Goal: Information Seeking & Learning: Learn about a topic

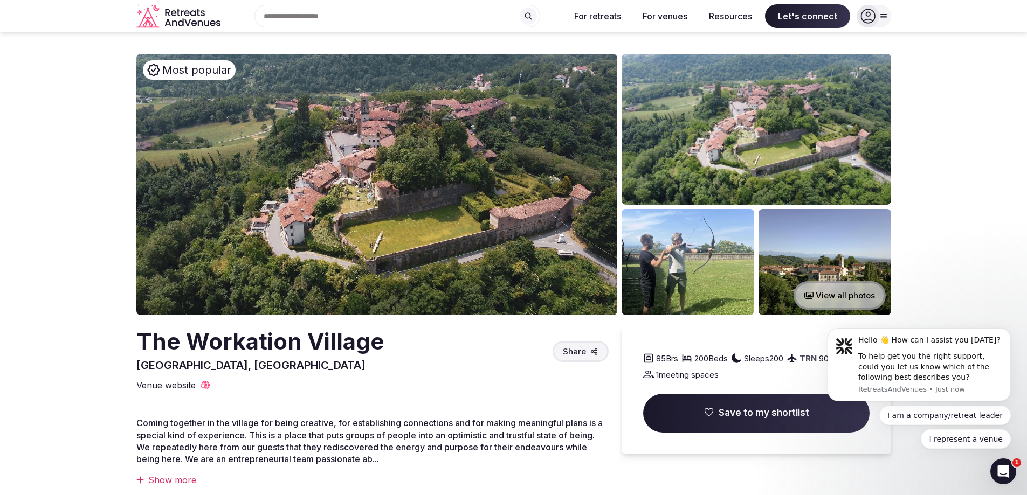
click at [826, 292] on button "View all photos" at bounding box center [839, 295] width 92 height 29
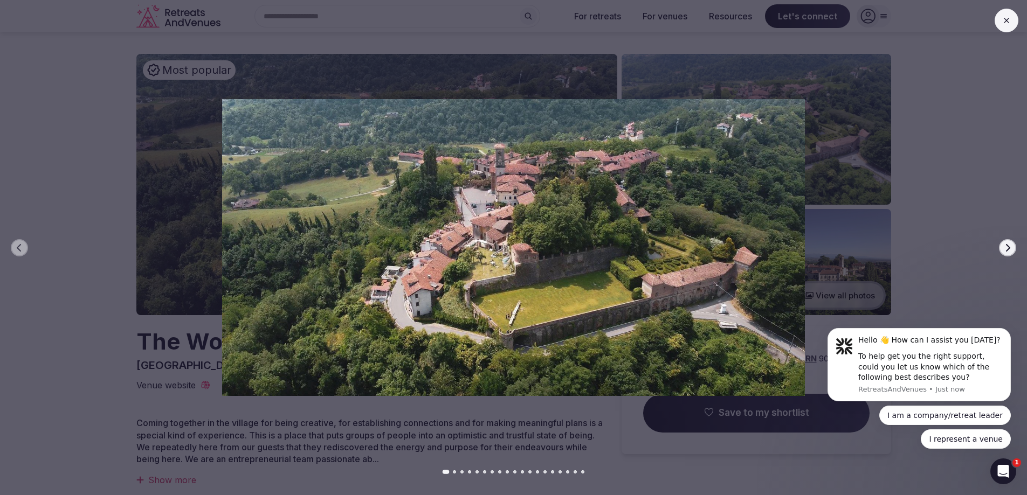
click at [1005, 254] on button "Next slide" at bounding box center [1007, 247] width 17 height 17
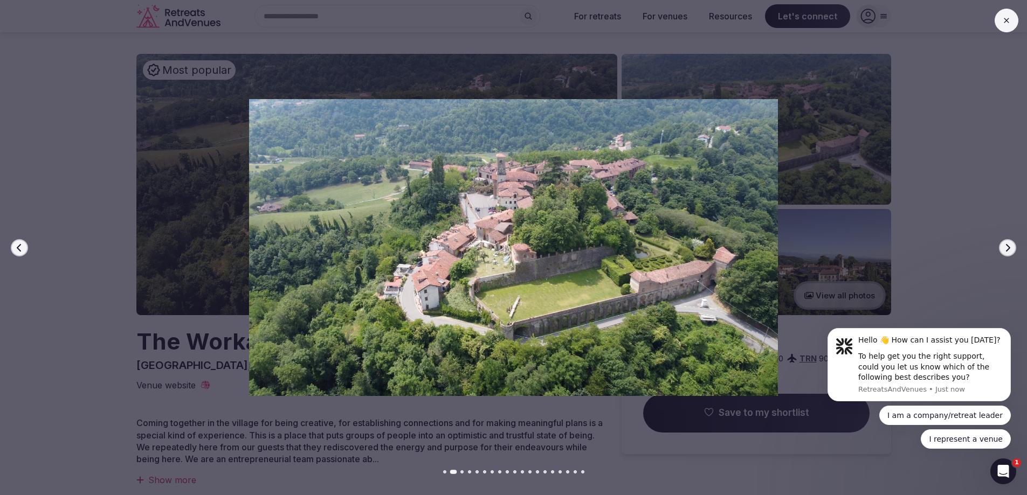
click at [1005, 254] on button "Next slide" at bounding box center [1007, 247] width 17 height 17
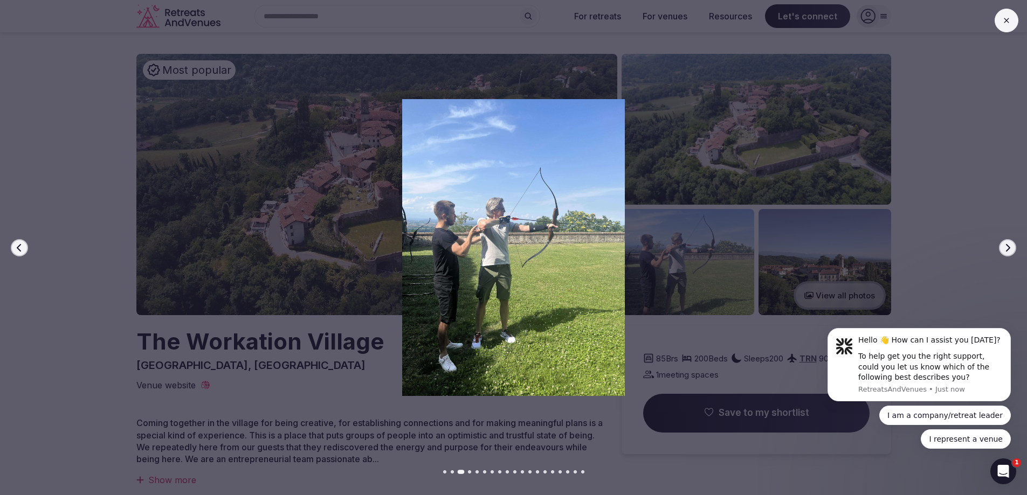
click at [19, 248] on icon "button" at bounding box center [19, 248] width 9 height 9
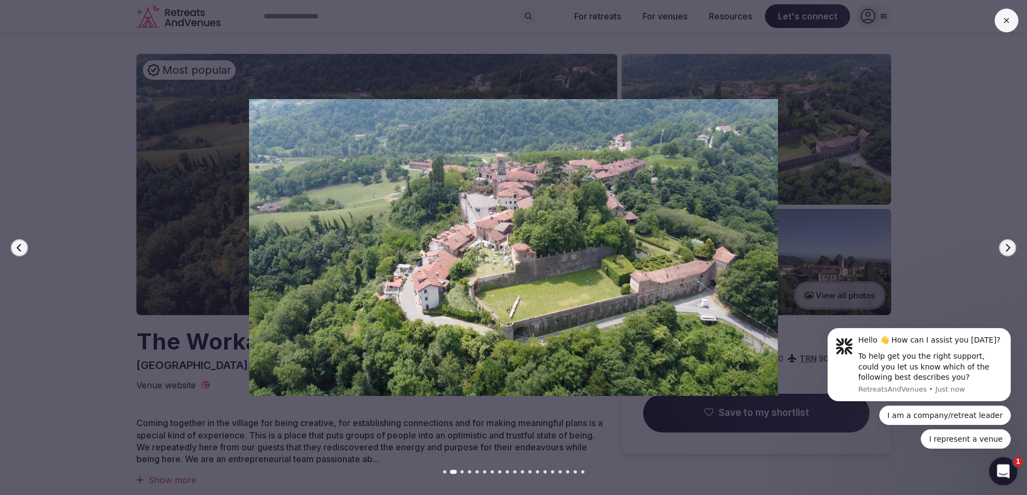
click at [1007, 472] on icon "Open Intercom Messenger" at bounding box center [1002, 470] width 18 height 18
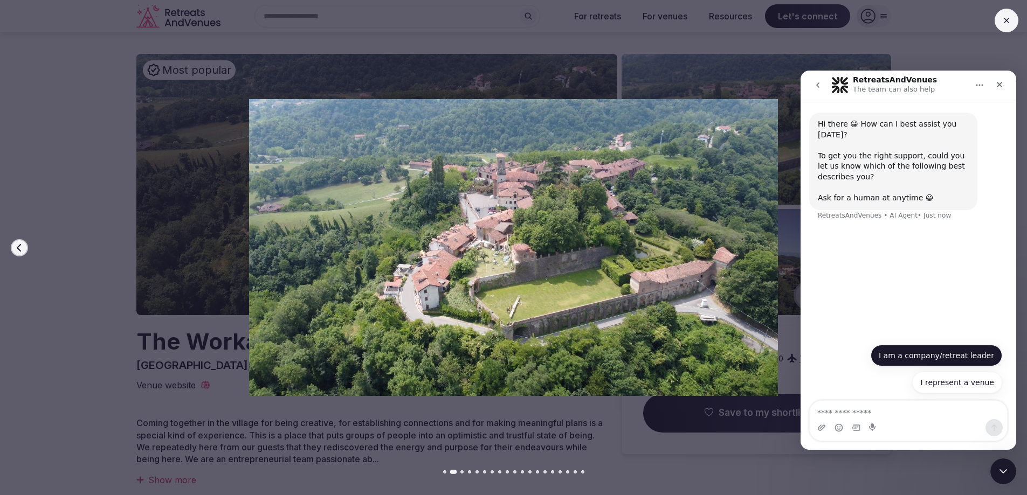
click at [927, 362] on button "I am a company/retreat leader" at bounding box center [935, 356] width 131 height 22
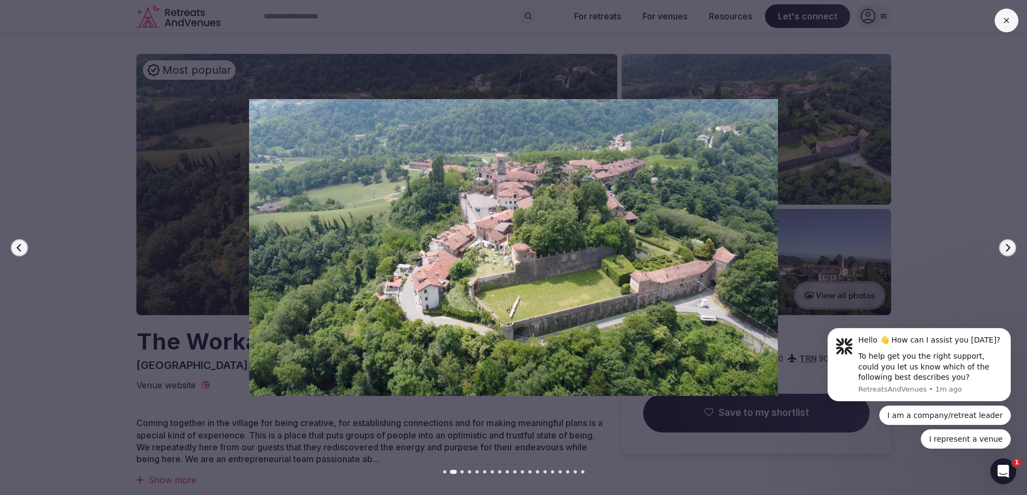
click at [1001, 255] on div at bounding box center [508, 247] width 1035 height 297
click at [1003, 249] on icon "button" at bounding box center [1007, 248] width 9 height 9
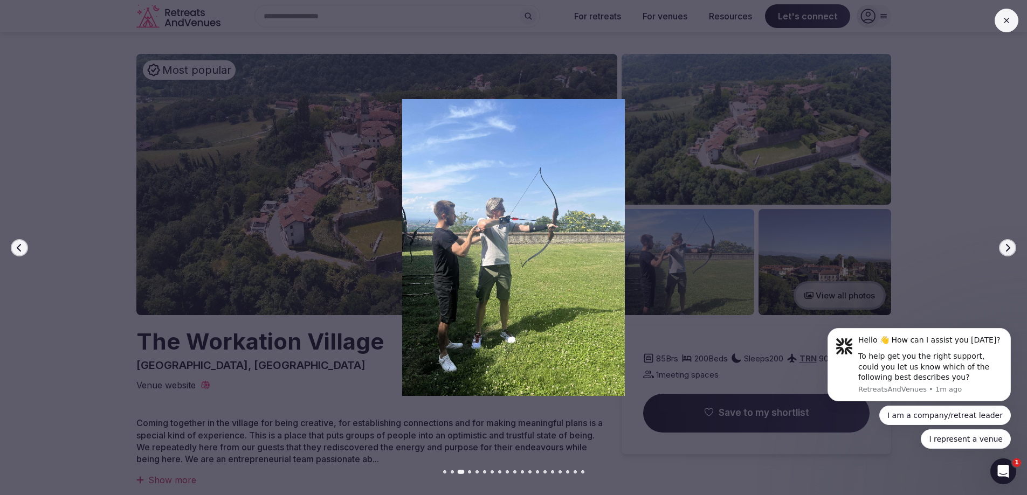
click at [1003, 249] on icon "button" at bounding box center [1007, 248] width 9 height 9
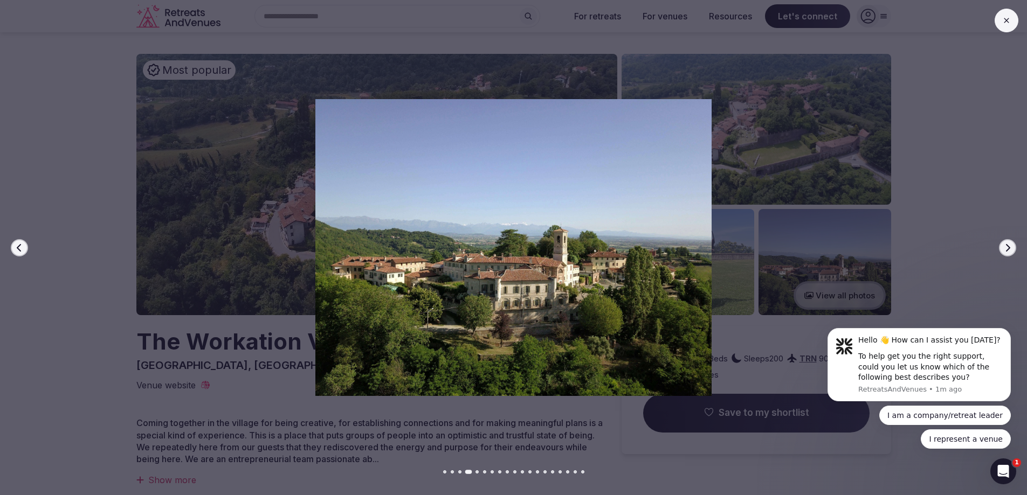
click at [1003, 249] on icon "button" at bounding box center [1007, 248] width 9 height 9
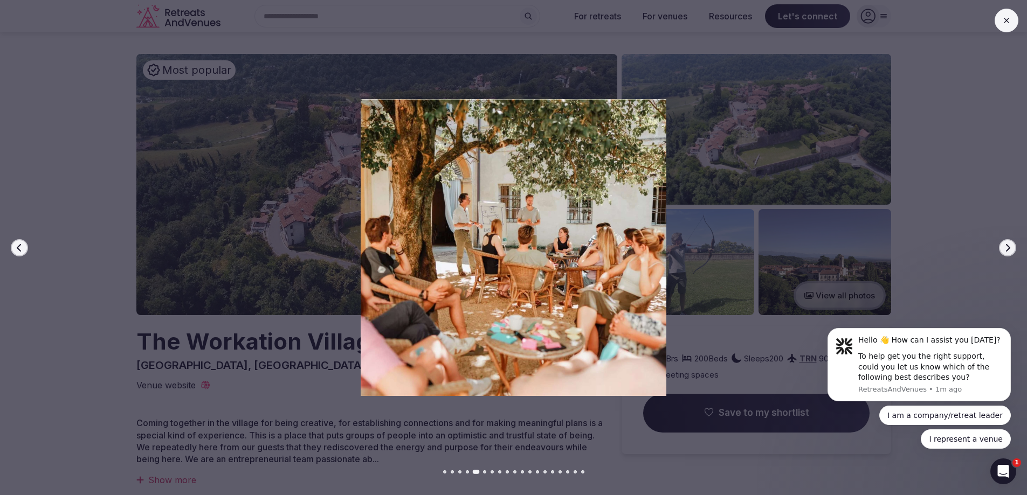
click at [1003, 249] on icon "button" at bounding box center [1007, 248] width 9 height 9
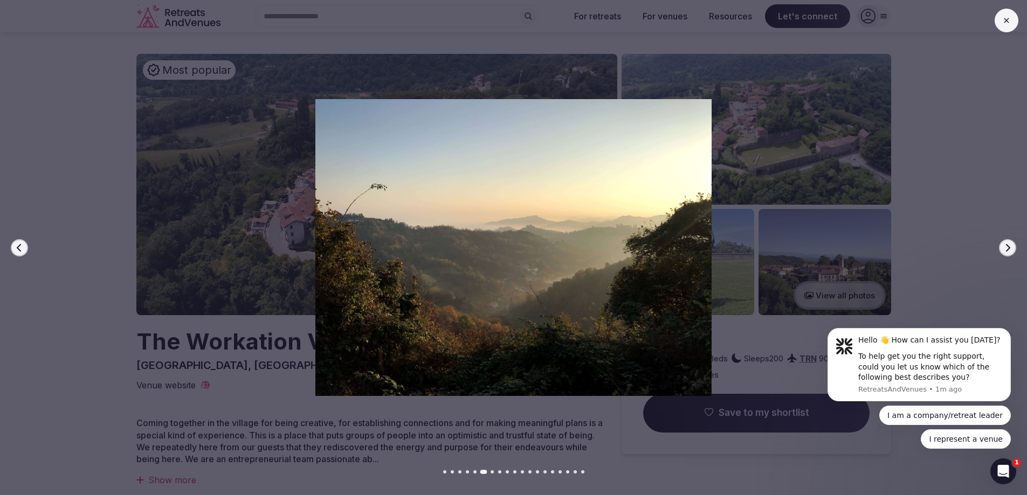
click at [1003, 249] on icon "button" at bounding box center [1007, 248] width 9 height 9
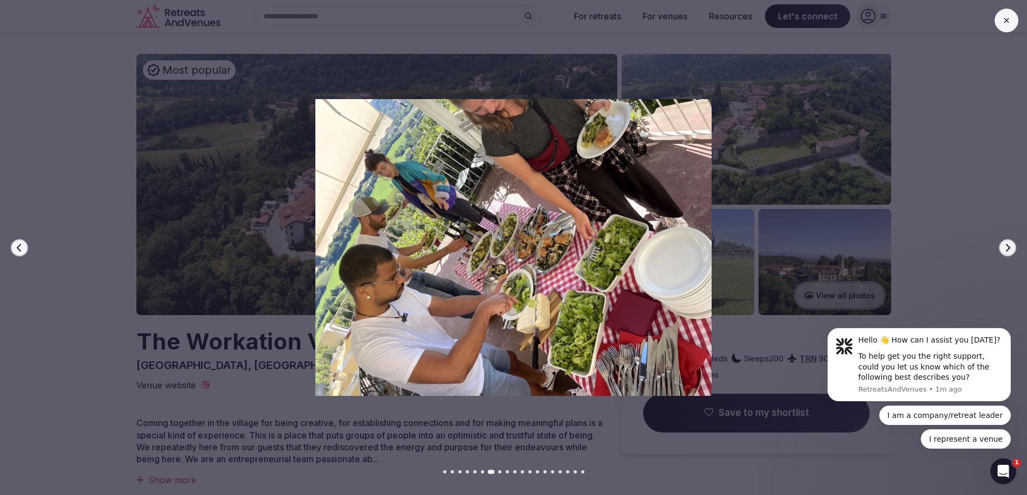
click at [1003, 249] on icon "button" at bounding box center [1007, 248] width 9 height 9
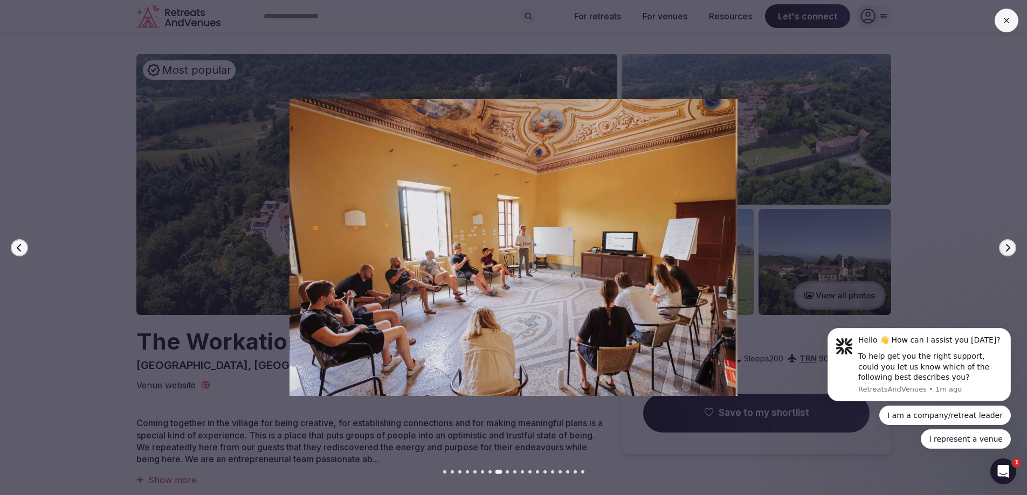
click at [1003, 249] on icon "button" at bounding box center [1007, 248] width 9 height 9
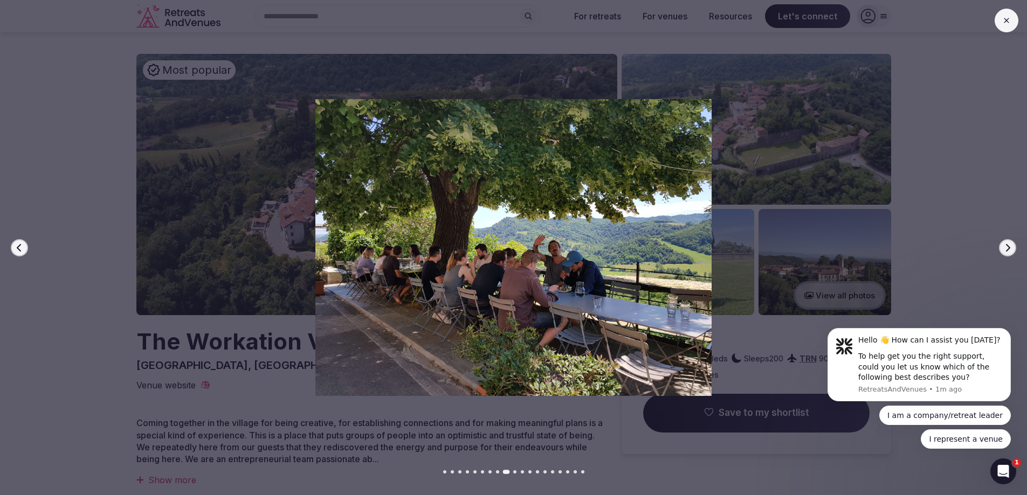
click at [1003, 249] on icon "button" at bounding box center [1007, 248] width 9 height 9
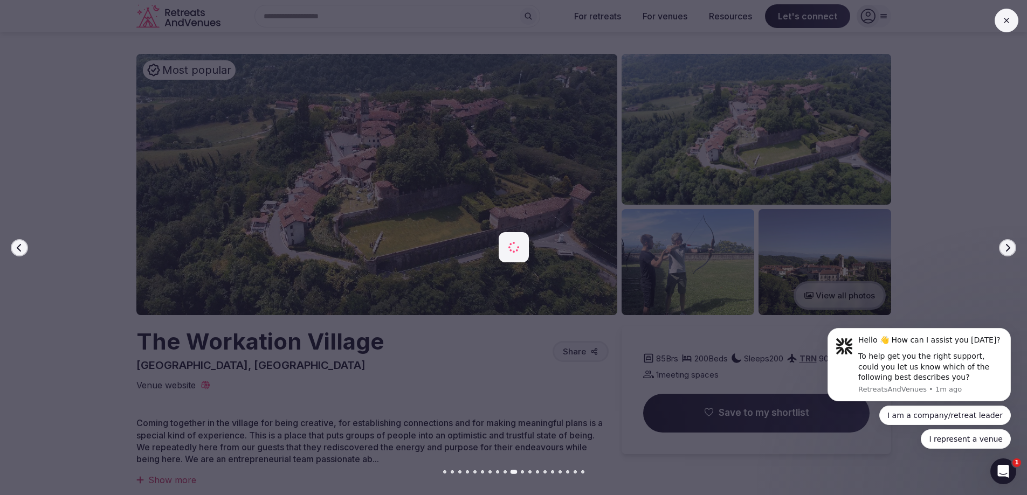
click at [1003, 249] on icon "button" at bounding box center [1007, 248] width 9 height 9
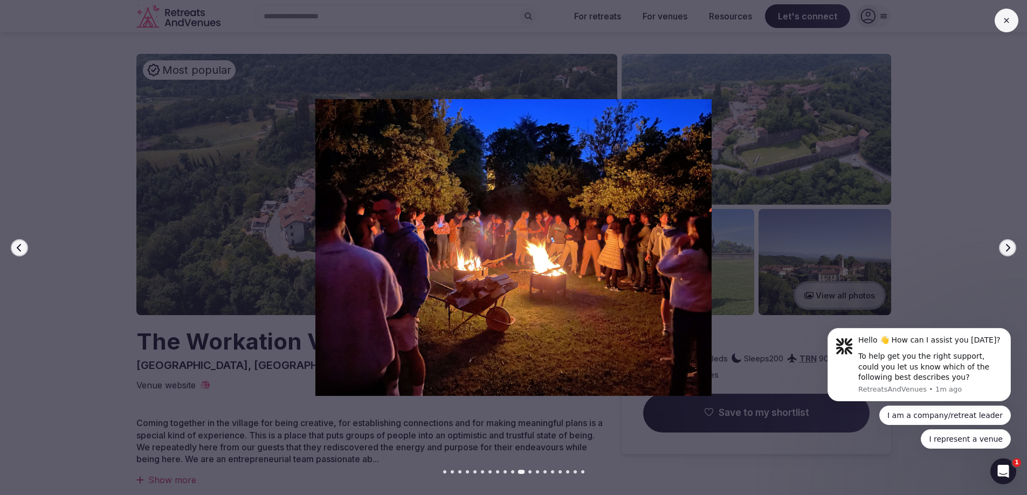
click at [1003, 249] on icon "button" at bounding box center [1007, 248] width 9 height 9
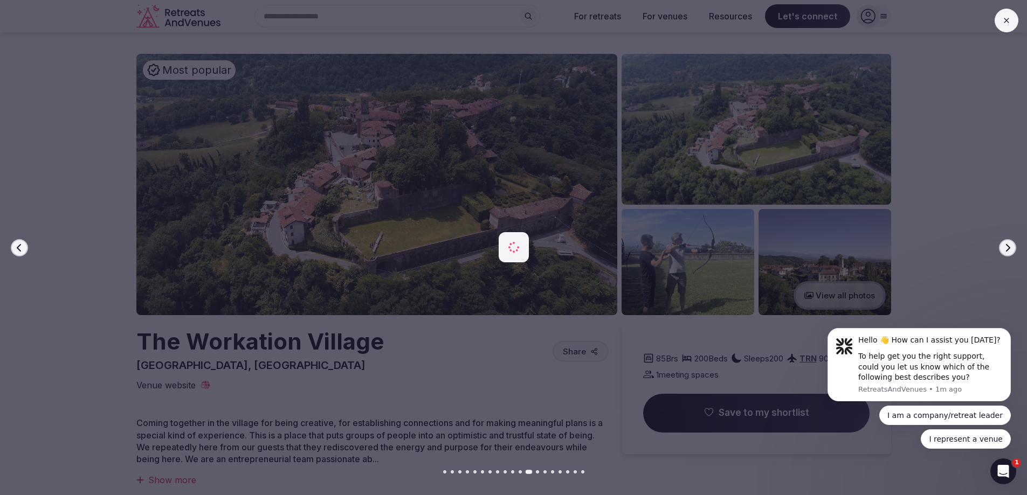
click at [1003, 249] on icon "button" at bounding box center [1007, 248] width 9 height 9
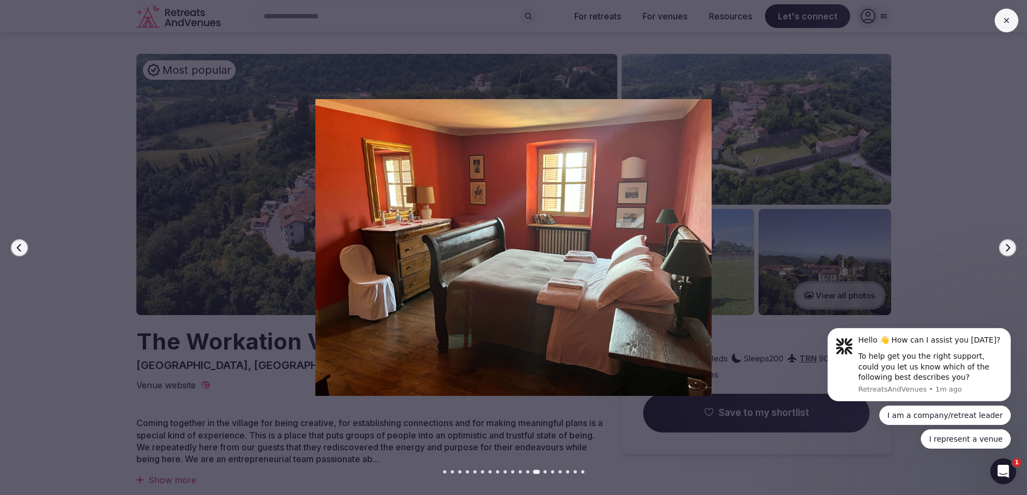
click at [1003, 249] on icon "button" at bounding box center [1007, 248] width 9 height 9
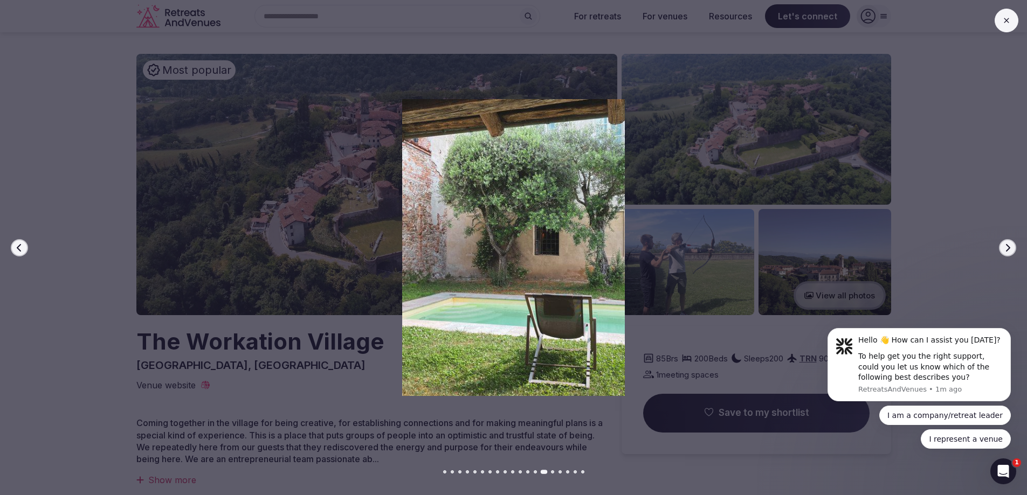
click at [1003, 249] on icon "button" at bounding box center [1007, 248] width 9 height 9
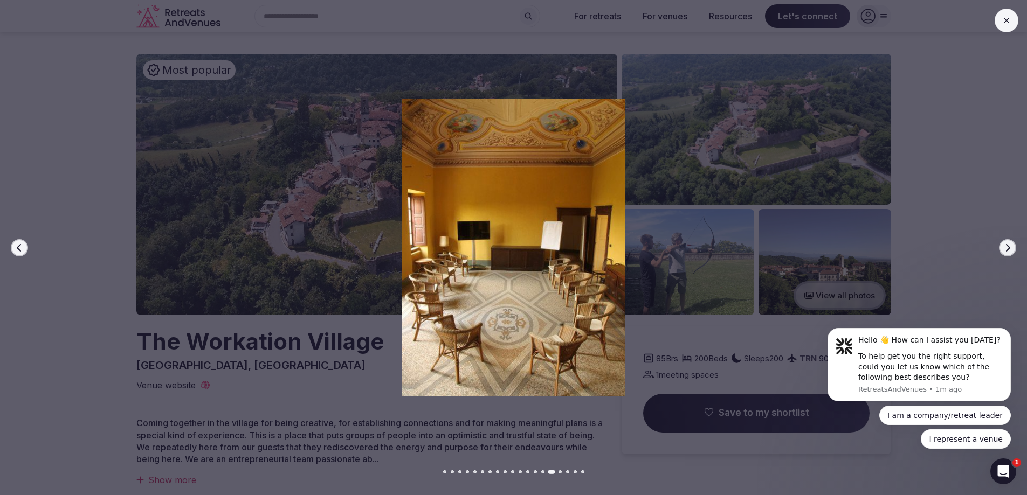
click at [1003, 249] on icon "button" at bounding box center [1007, 248] width 9 height 9
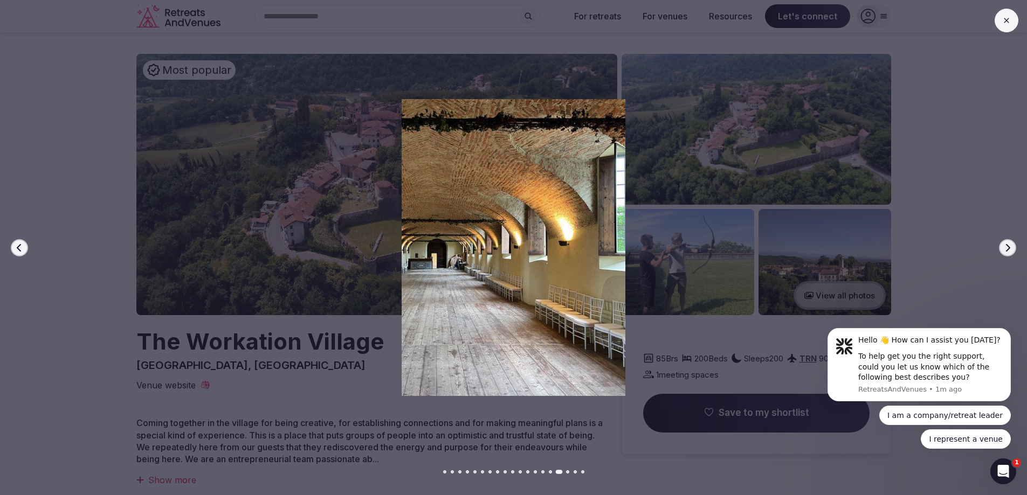
click at [1003, 249] on icon "button" at bounding box center [1007, 248] width 9 height 9
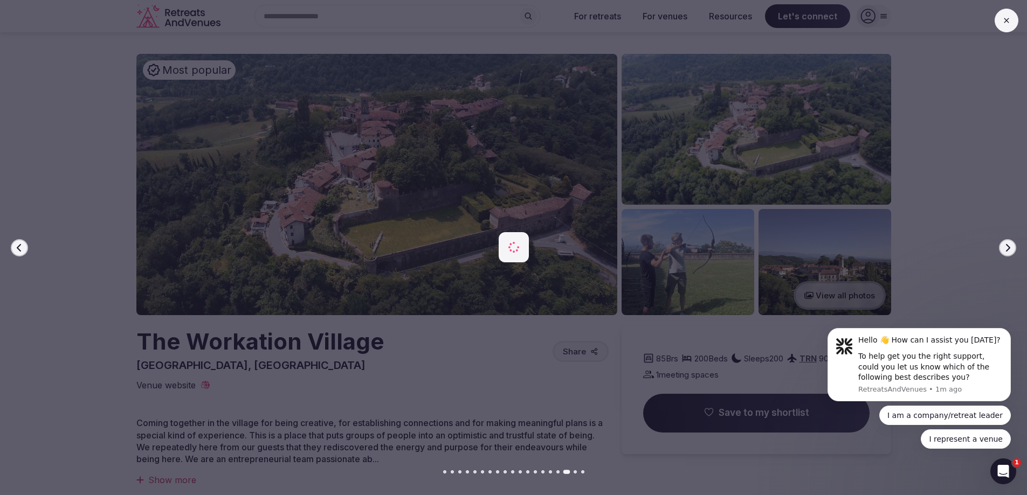
click at [1003, 249] on icon "button" at bounding box center [1007, 248] width 9 height 9
click at [1003, 248] on icon "button" at bounding box center [1007, 248] width 9 height 9
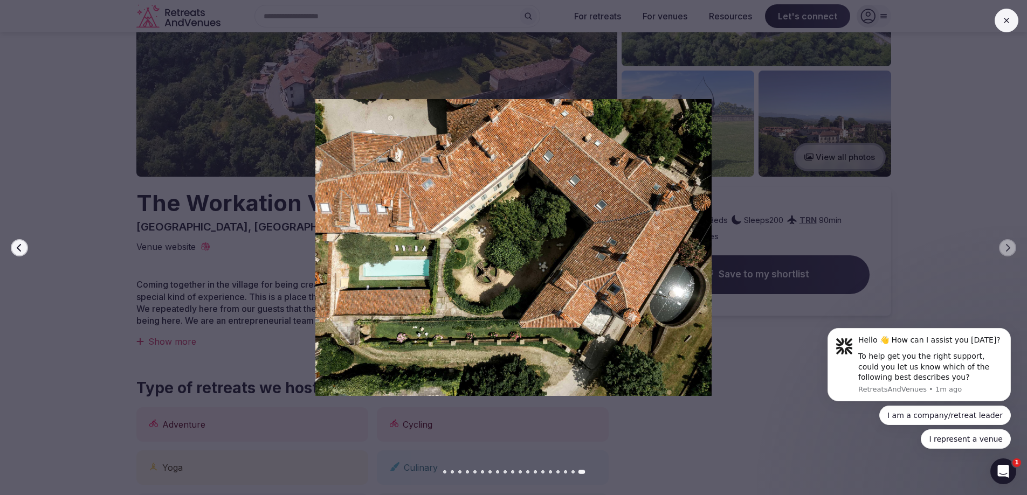
scroll to position [216, 0]
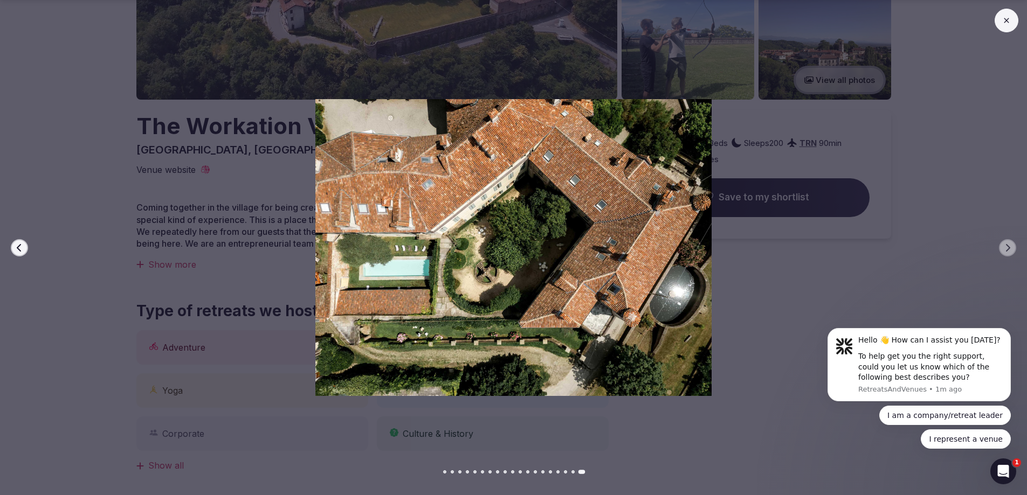
click at [190, 305] on img at bounding box center [513, 247] width 719 height 297
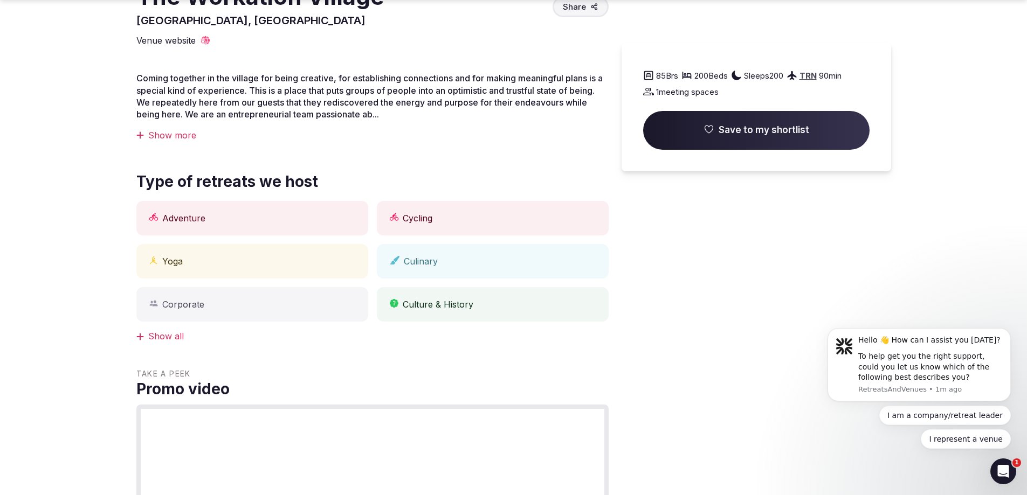
scroll to position [431, 0]
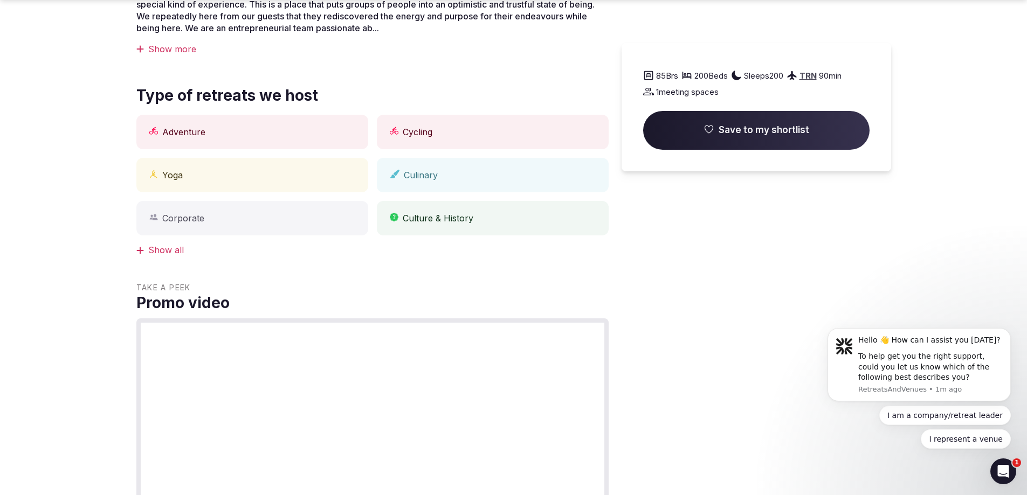
click at [172, 246] on div "Show all" at bounding box center [372, 250] width 472 height 12
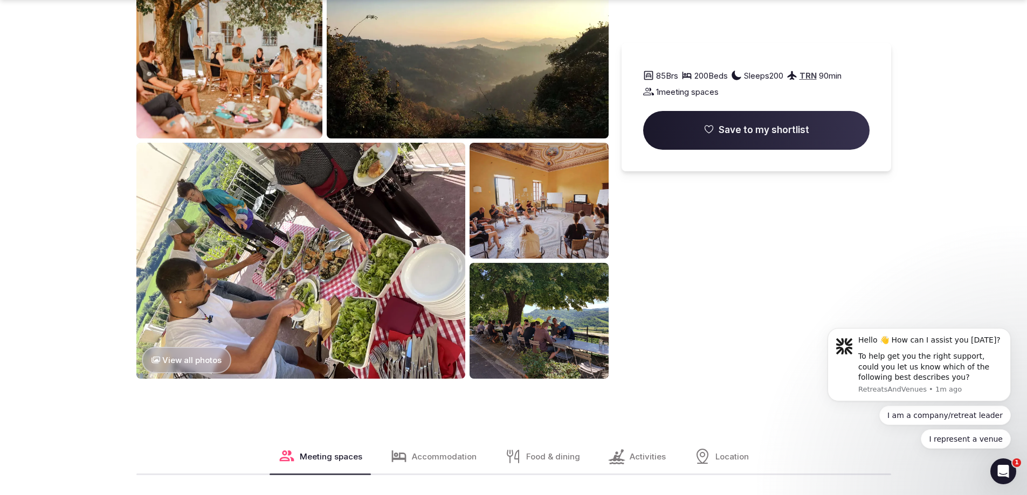
scroll to position [1401, 0]
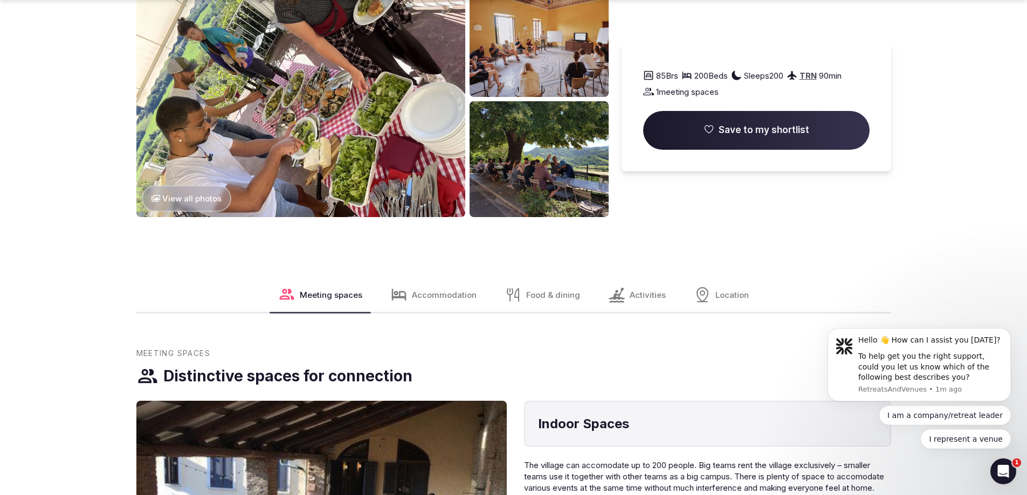
click at [455, 294] on span "Accommodation" at bounding box center [444, 294] width 65 height 11
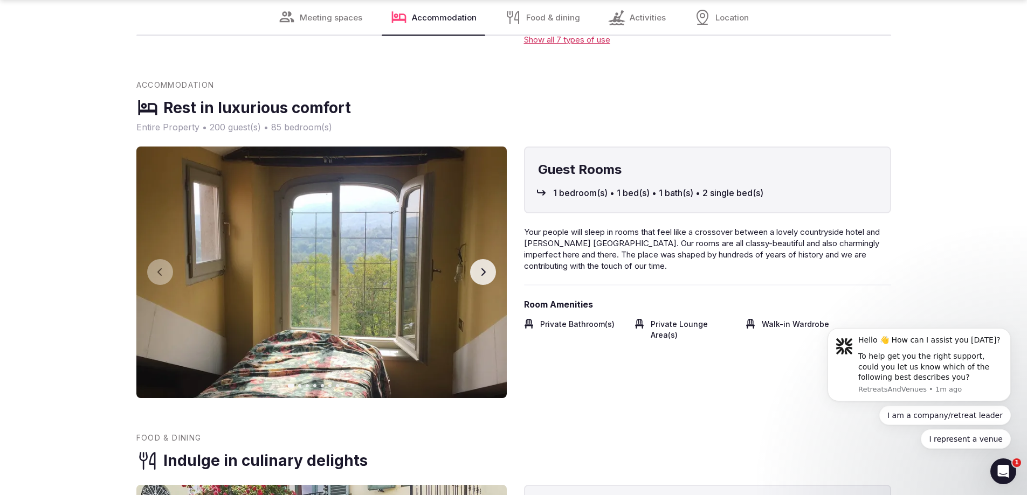
scroll to position [2521, 0]
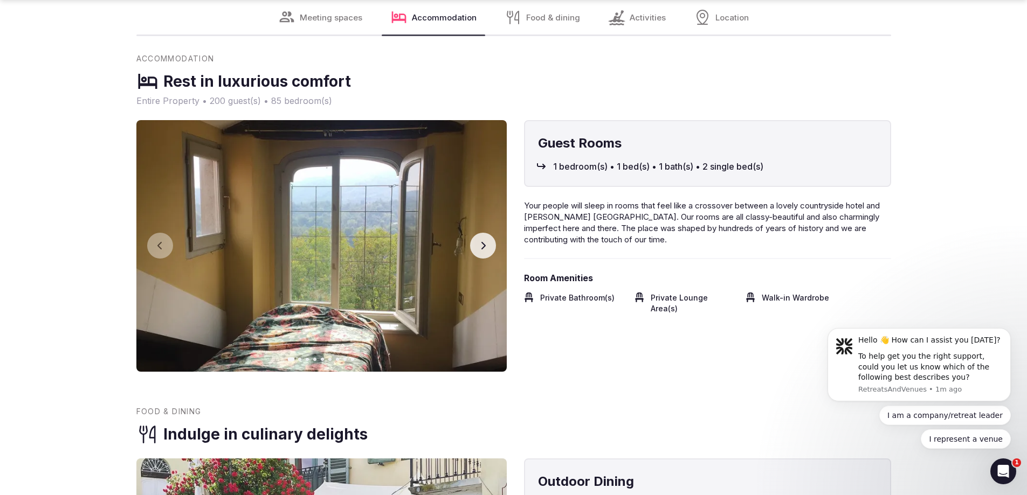
click at [480, 246] on icon "button" at bounding box center [483, 245] width 9 height 9
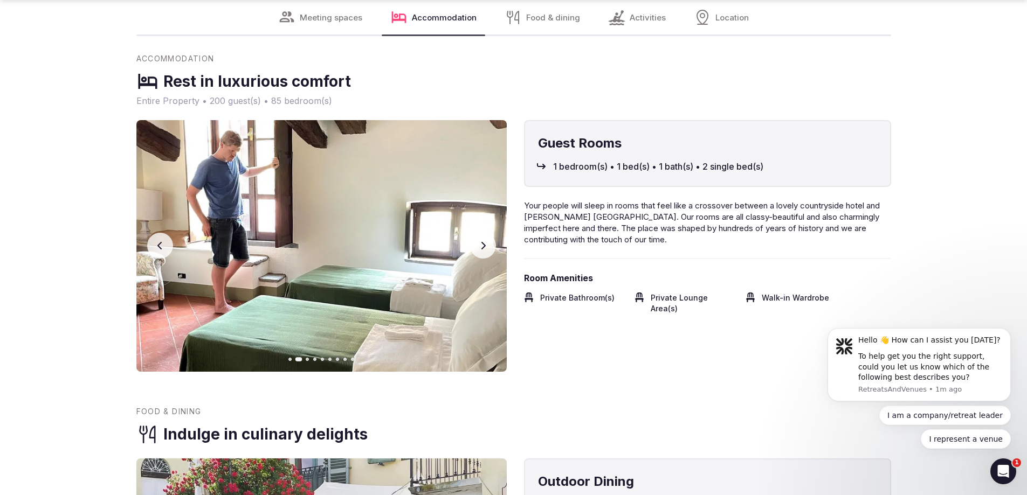
click at [480, 246] on icon "button" at bounding box center [483, 245] width 9 height 9
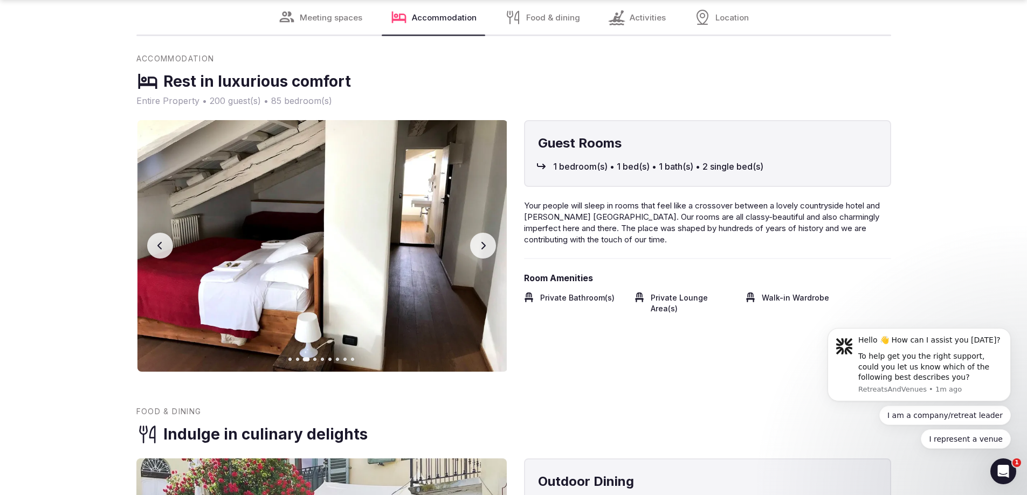
click at [480, 246] on icon "button" at bounding box center [483, 245] width 9 height 9
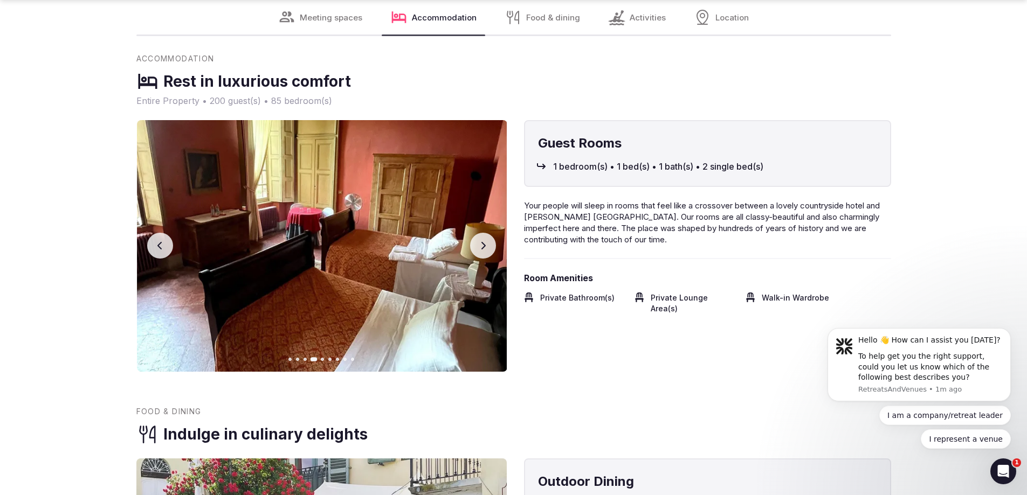
click at [480, 246] on icon "button" at bounding box center [483, 245] width 9 height 9
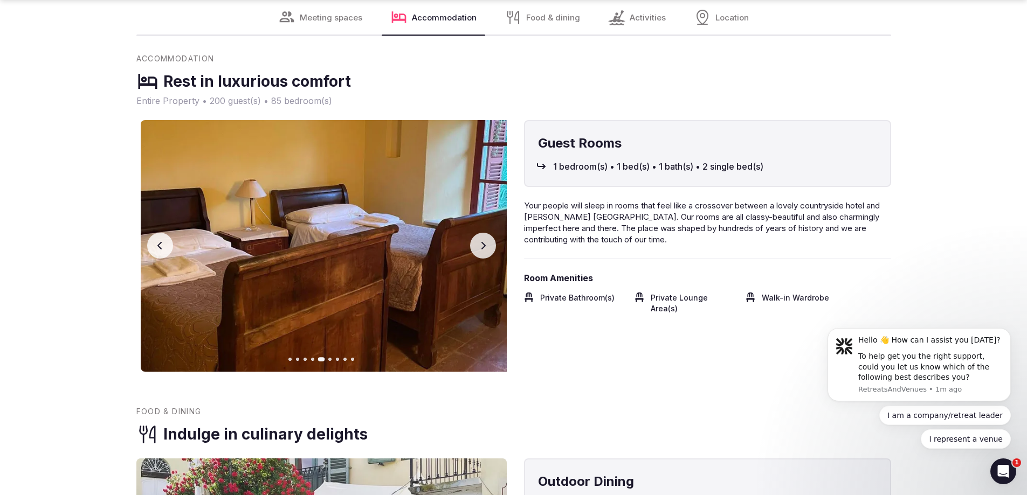
click at [480, 246] on icon "button" at bounding box center [483, 245] width 9 height 9
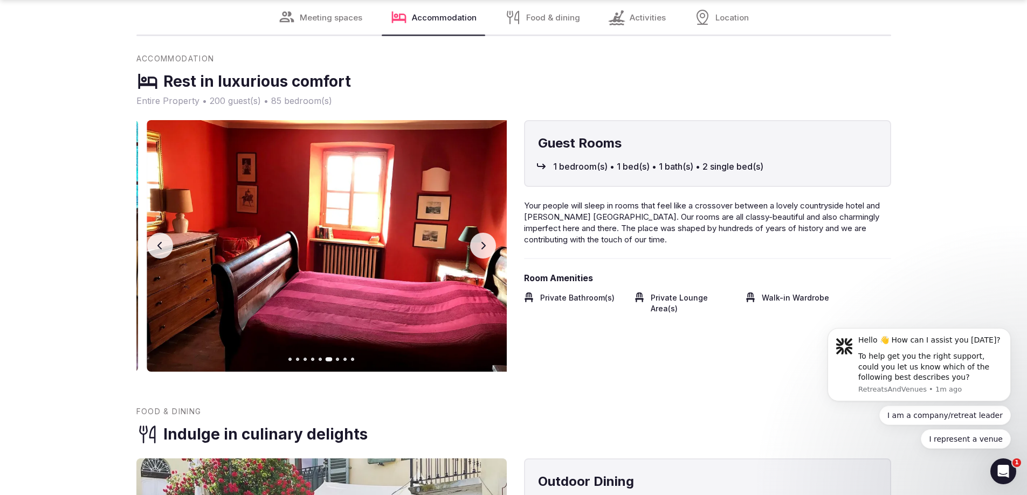
click at [482, 251] on button "Next slide" at bounding box center [483, 246] width 26 height 26
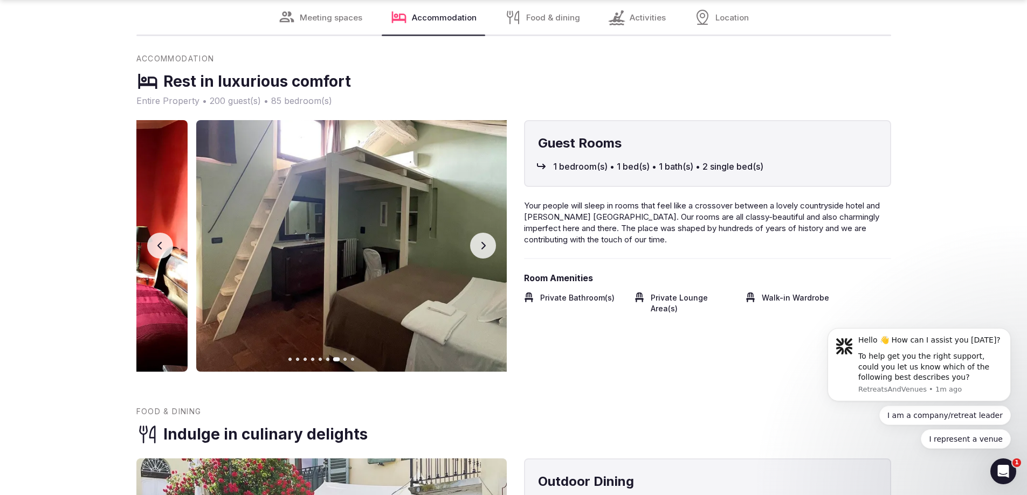
click at [482, 251] on button "Next slide" at bounding box center [483, 246] width 26 height 26
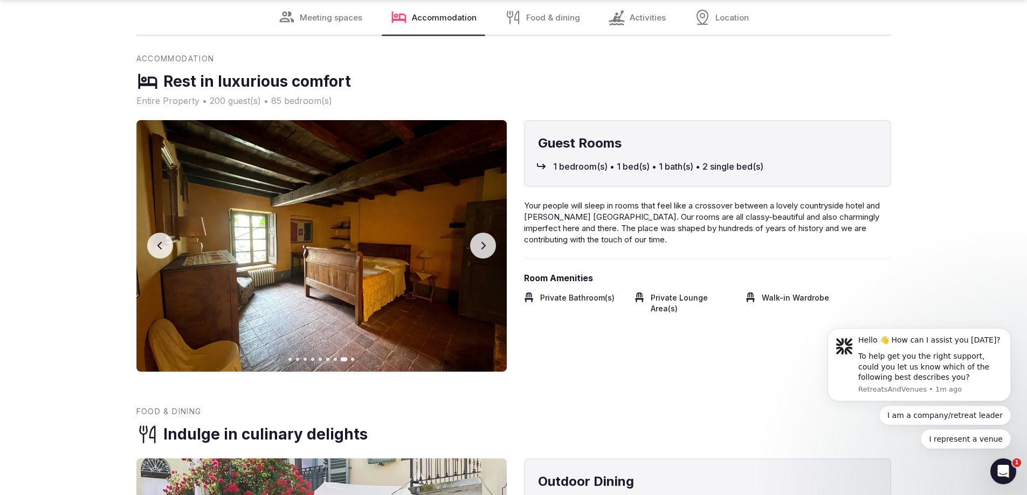
click at [165, 243] on button "Previous slide" at bounding box center [160, 246] width 26 height 26
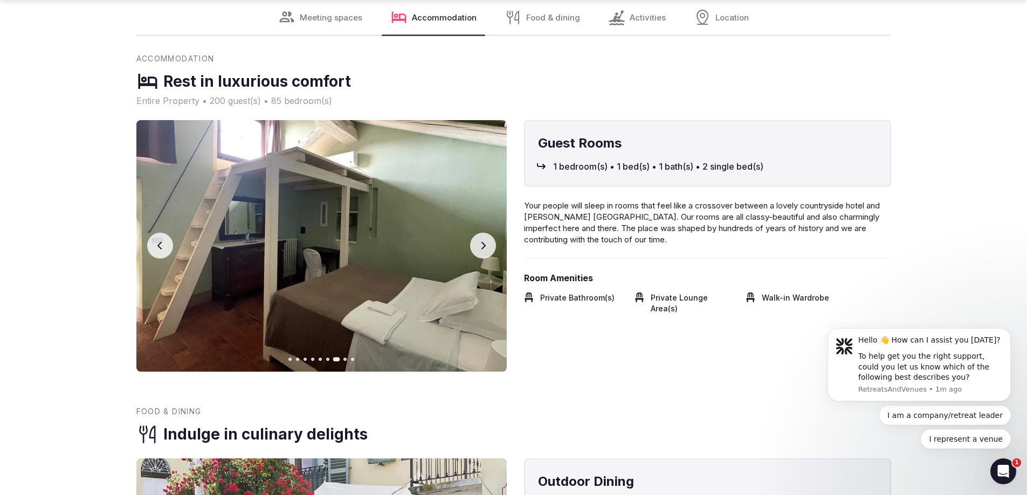
click at [487, 245] on button "Next slide" at bounding box center [483, 246] width 26 height 26
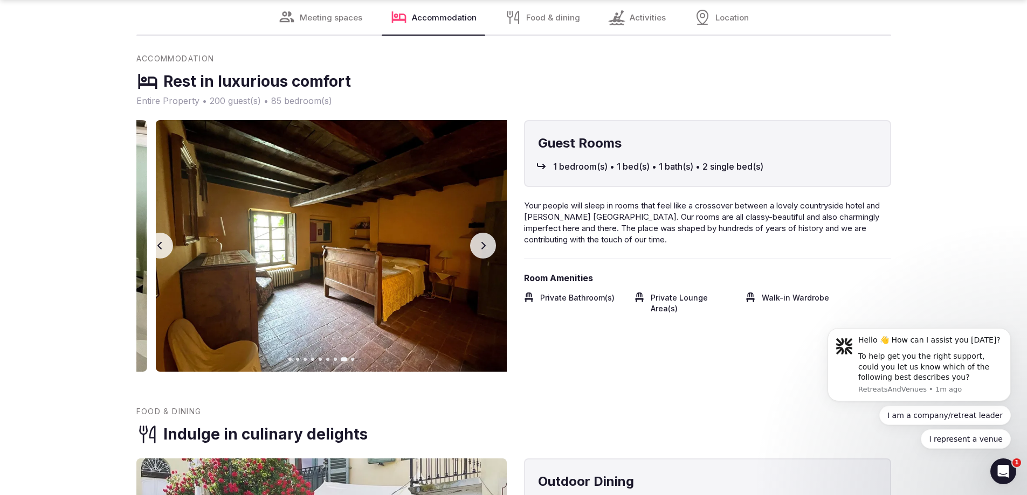
click at [487, 245] on button "Next slide" at bounding box center [483, 246] width 26 height 26
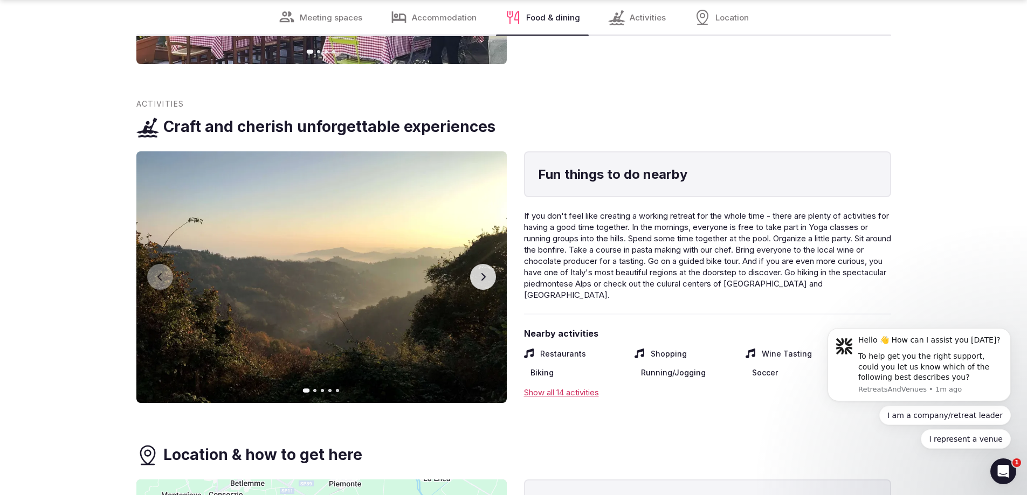
scroll to position [3167, 0]
click at [486, 282] on button "Next slide" at bounding box center [483, 277] width 26 height 26
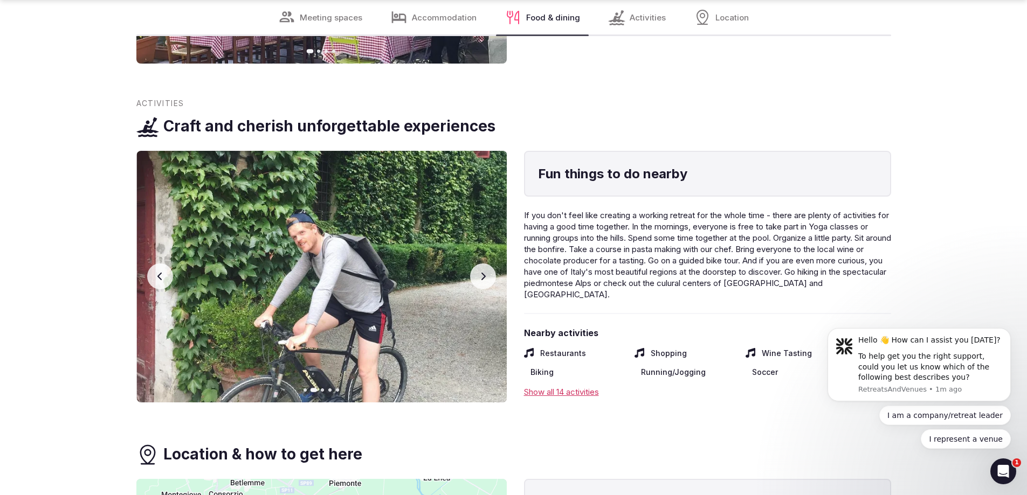
click at [486, 282] on button "Next slide" at bounding box center [483, 277] width 26 height 26
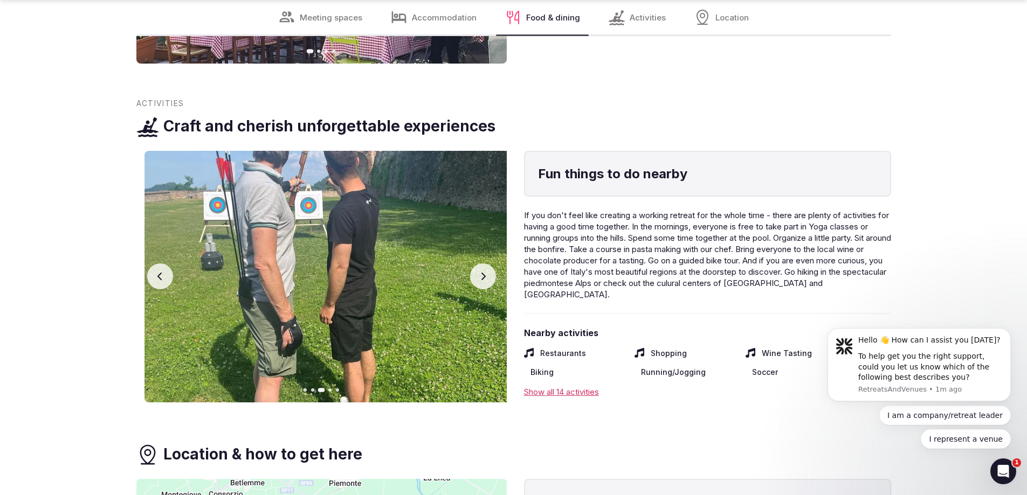
click at [486, 282] on button "Next slide" at bounding box center [483, 277] width 26 height 26
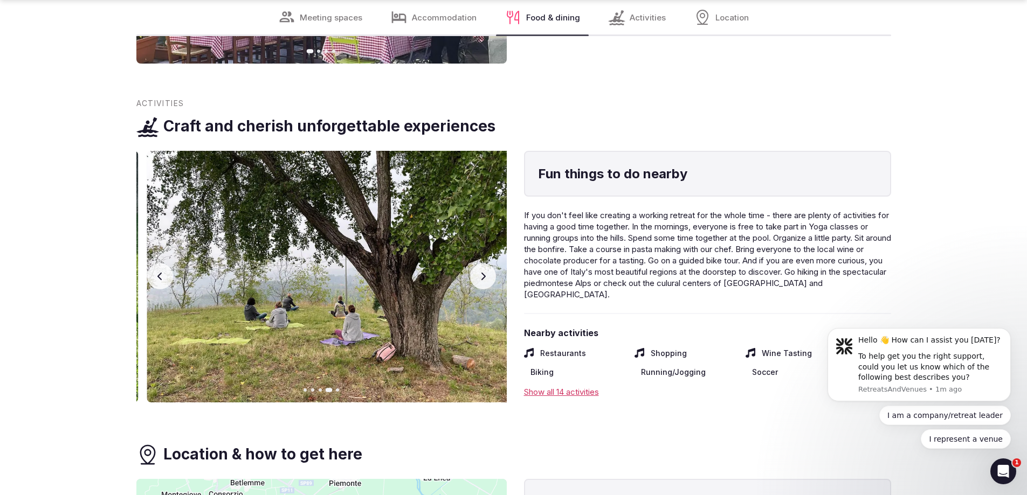
click at [486, 282] on button "Next slide" at bounding box center [483, 277] width 26 height 26
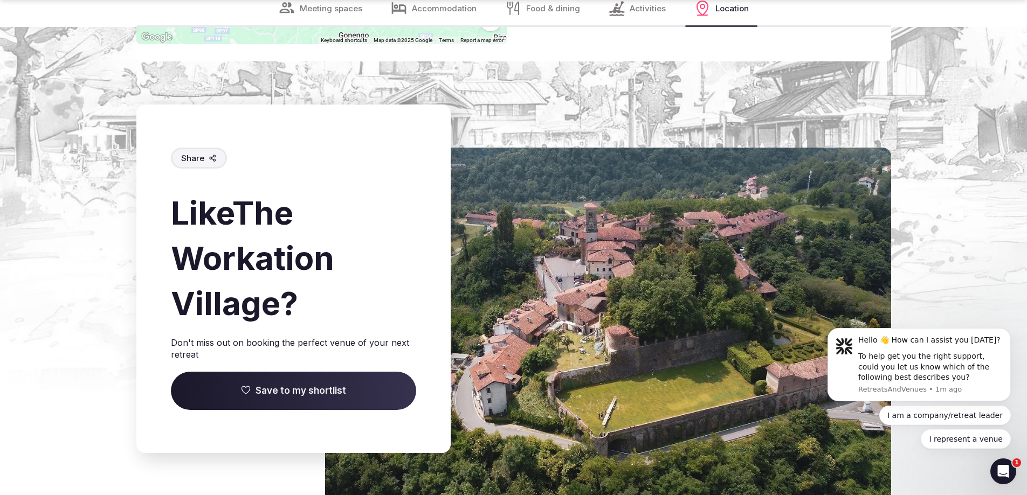
scroll to position [4030, 0]
